Goal: Find contact information: Find contact information

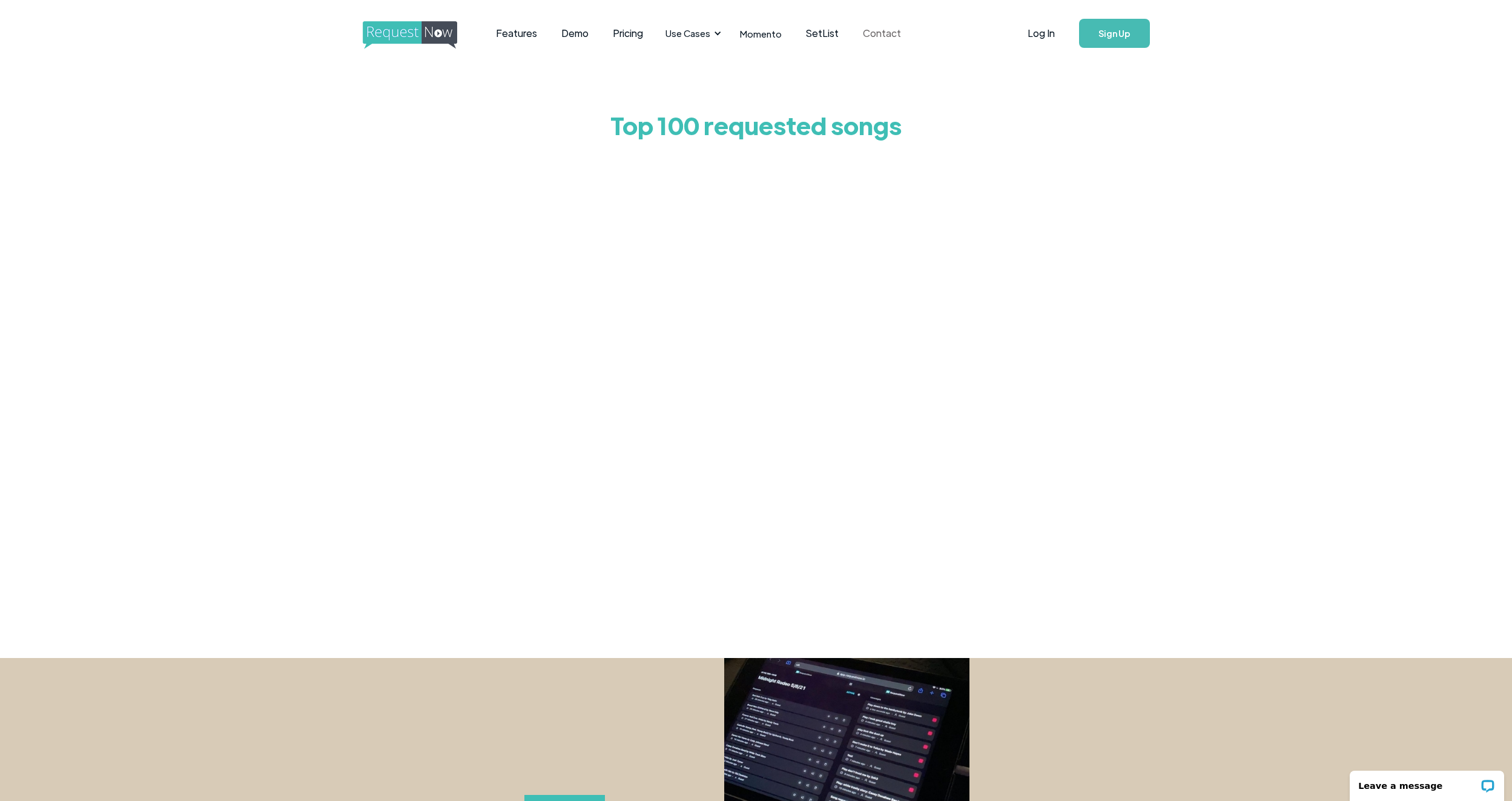
click at [865, 32] on link "Contact" at bounding box center [882, 33] width 62 height 37
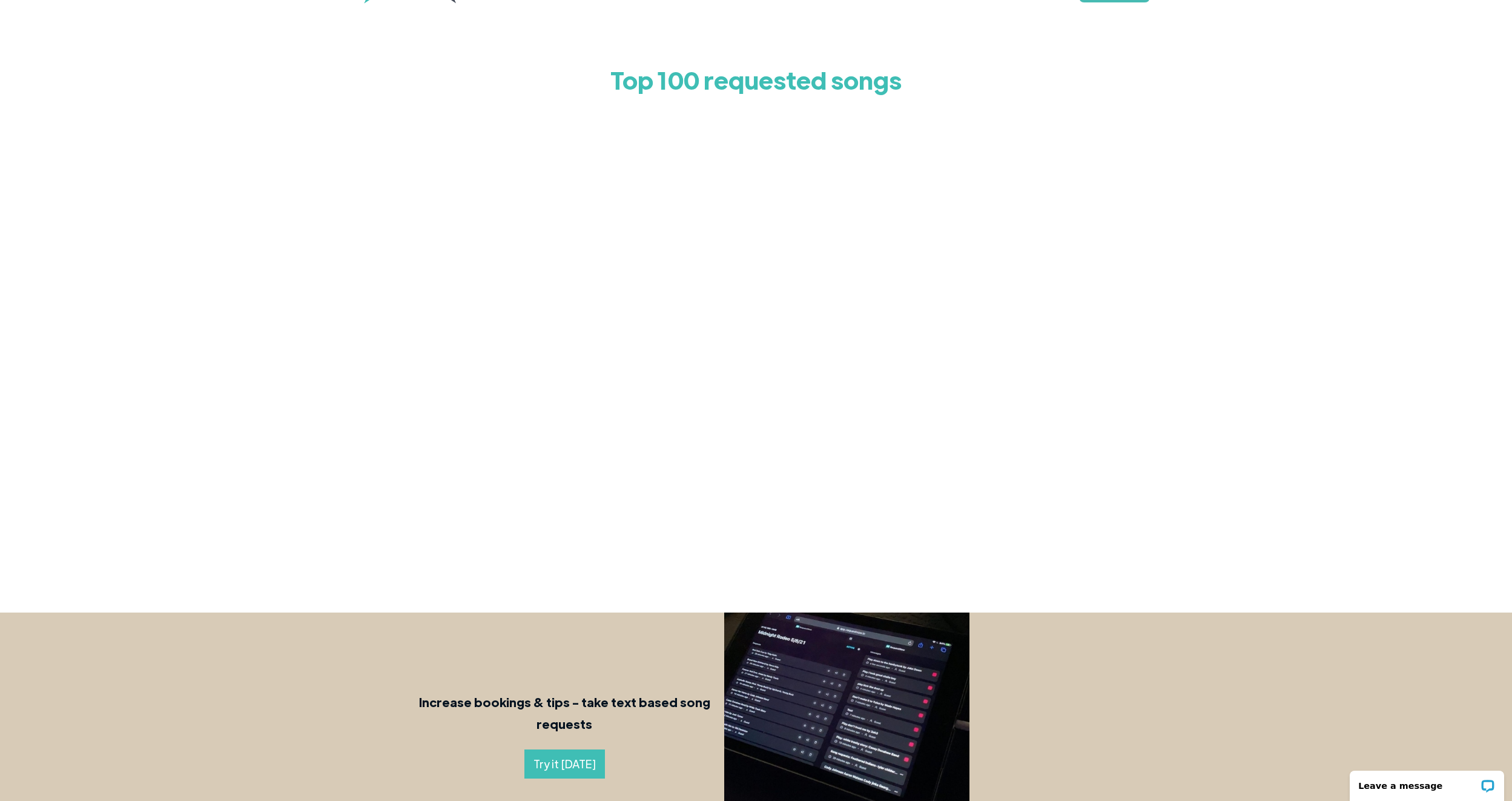
scroll to position [62, 0]
